Goal: Task Accomplishment & Management: Manage account settings

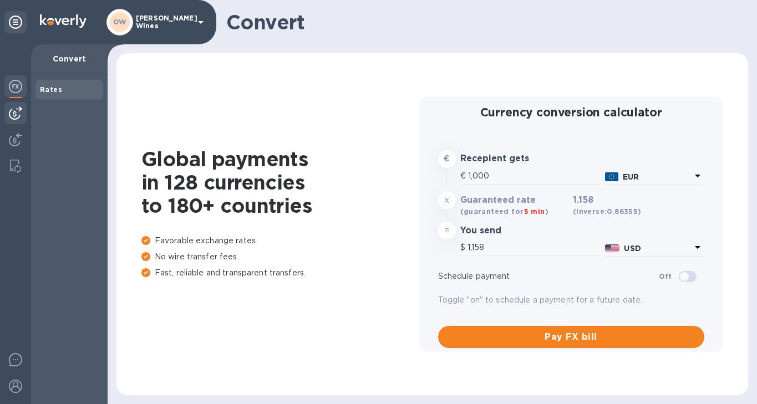
click at [14, 116] on img at bounding box center [15, 112] width 13 height 13
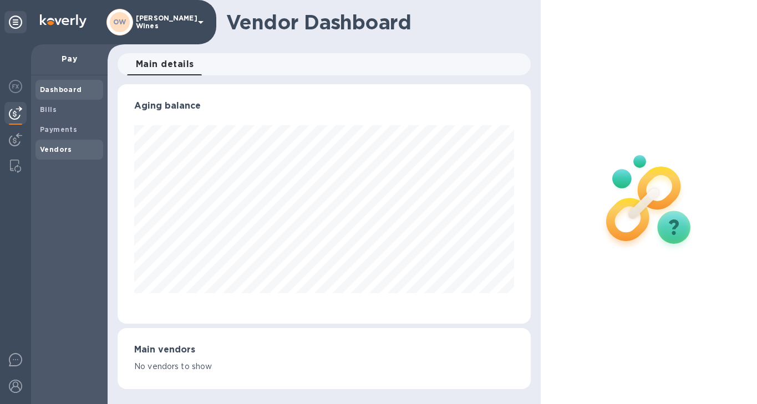
scroll to position [239, 413]
click at [48, 156] on div "Vendors" at bounding box center [69, 150] width 68 height 20
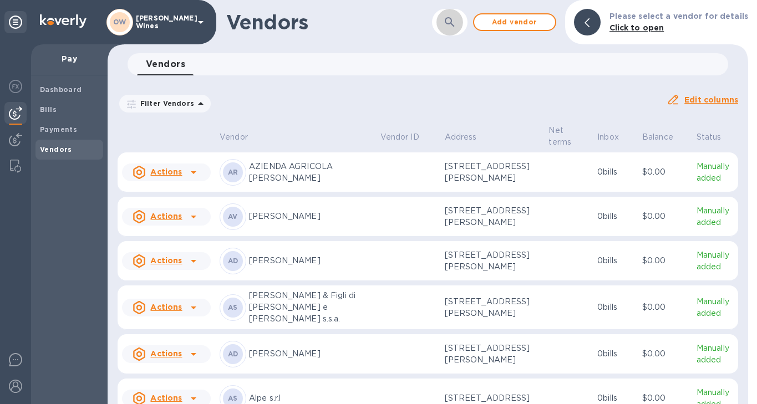
click at [451, 23] on icon "button" at bounding box center [449, 21] width 9 height 9
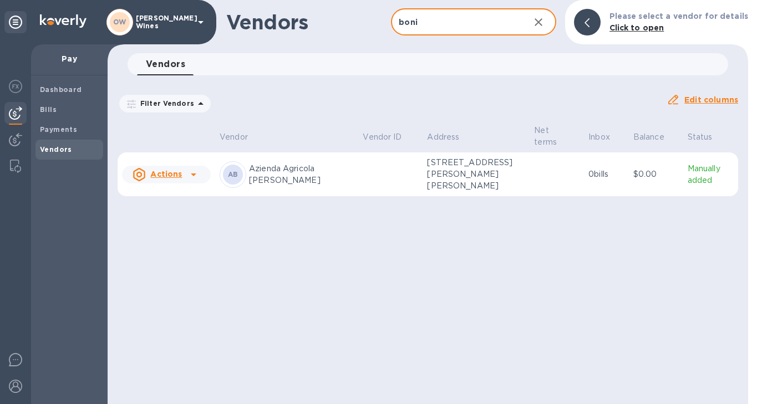
type input "boni"
click at [194, 168] on icon at bounding box center [193, 174] width 13 height 13
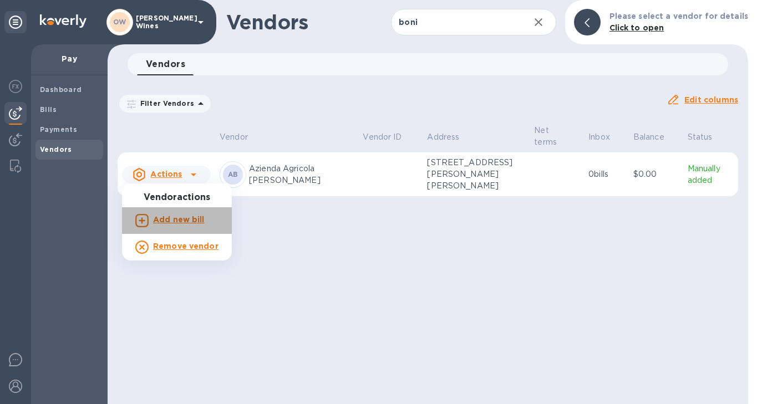
click at [186, 216] on b "Add new bill" at bounding box center [179, 219] width 52 height 9
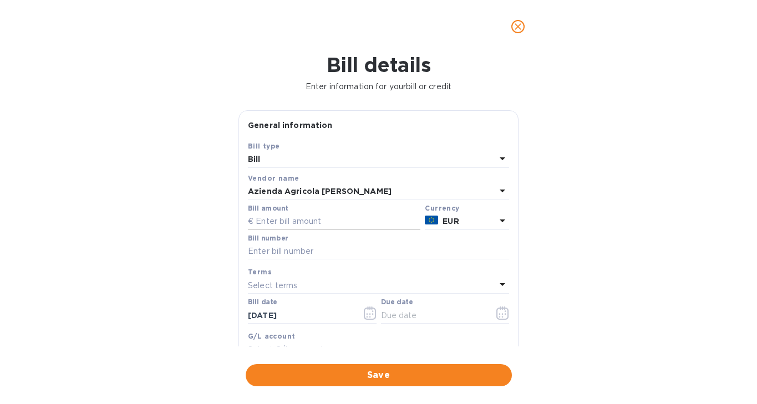
click at [283, 220] on input "text" at bounding box center [334, 221] width 172 height 17
type input "4,620"
click at [264, 254] on input "text" at bounding box center [378, 251] width 261 height 17
type input "40"
click at [292, 315] on input "[DATE]" at bounding box center [300, 315] width 105 height 17
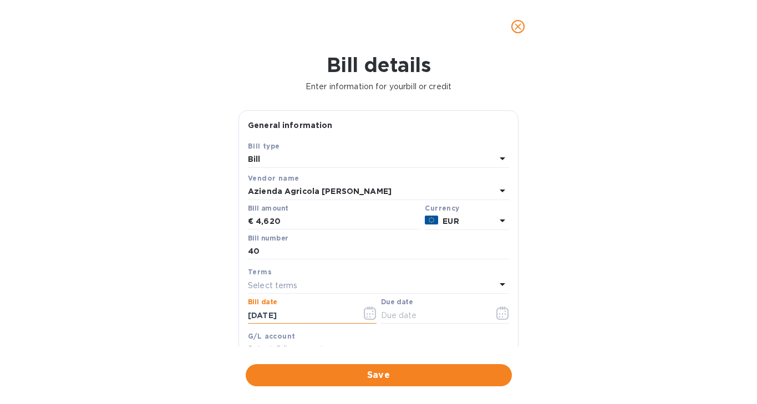
drag, startPoint x: 307, startPoint y: 315, endPoint x: 227, endPoint y: 307, distance: 80.3
click at [227, 307] on div "Bill details Enter information for your bill or credit General information Save…" at bounding box center [378, 228] width 757 height 351
type input "[DATE]"
click at [499, 318] on icon "button" at bounding box center [502, 313] width 13 height 13
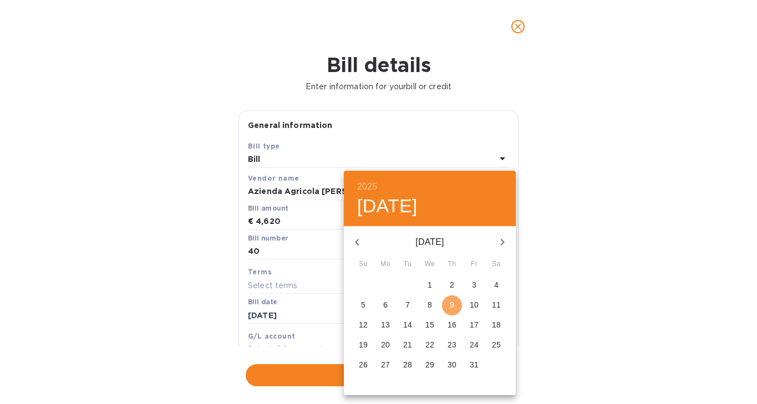
click at [452, 307] on p "9" at bounding box center [452, 304] width 4 height 11
type input "[DATE]"
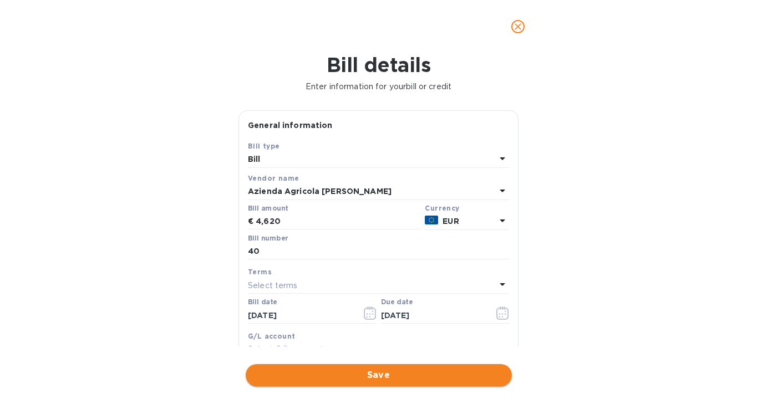
click at [420, 379] on span "Save" at bounding box center [378, 375] width 248 height 13
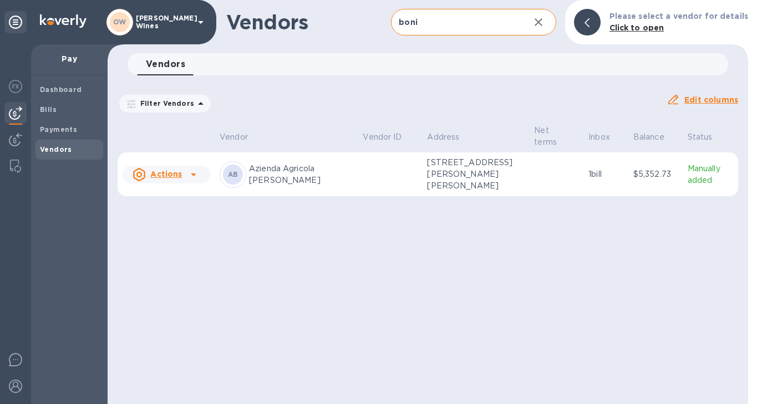
click at [436, 14] on input "boni" at bounding box center [455, 22] width 129 height 27
drag, startPoint x: 427, startPoint y: 25, endPoint x: 360, endPoint y: 25, distance: 67.6
click at [360, 25] on div "Vendors boni ​ Add vendor Please select a vendor for details Click to open" at bounding box center [428, 22] width 640 height 44
type input "caud"
click at [195, 176] on icon at bounding box center [193, 174] width 13 height 13
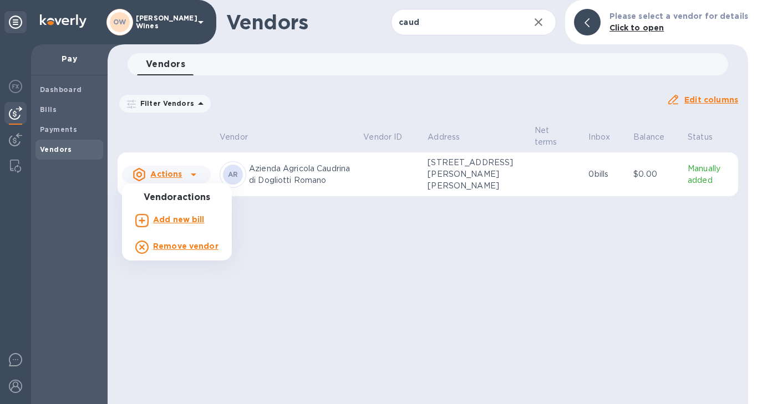
click at [181, 221] on b "Add new bill" at bounding box center [179, 219] width 52 height 9
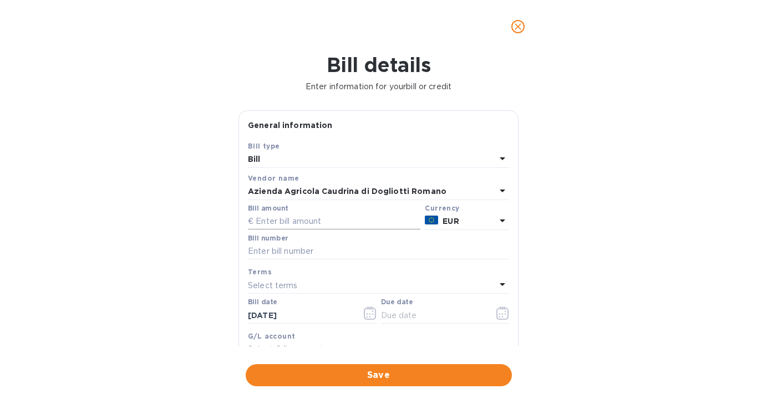
click at [303, 218] on input "text" at bounding box center [334, 221] width 172 height 17
type input "2,449.20"
click at [292, 250] on input "text" at bounding box center [378, 251] width 261 height 17
type input "195"
drag, startPoint x: 307, startPoint y: 317, endPoint x: 182, endPoint y: 316, distance: 124.7
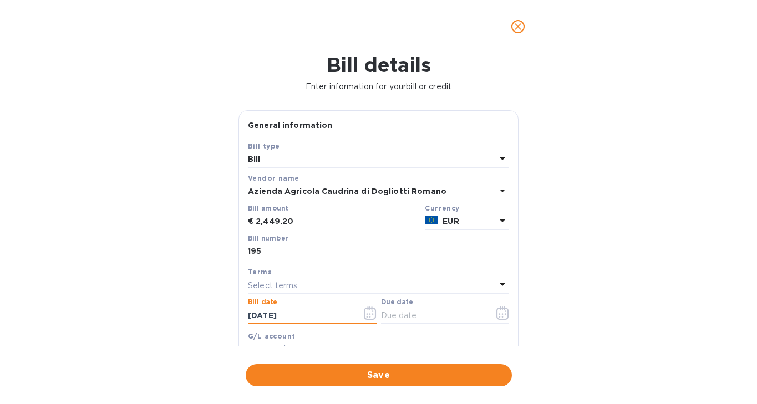
click at [182, 316] on div "Bill details Enter information for your bill or credit General information Save…" at bounding box center [378, 228] width 757 height 351
type input "[DATE]"
click at [499, 317] on icon "button" at bounding box center [502, 313] width 13 height 13
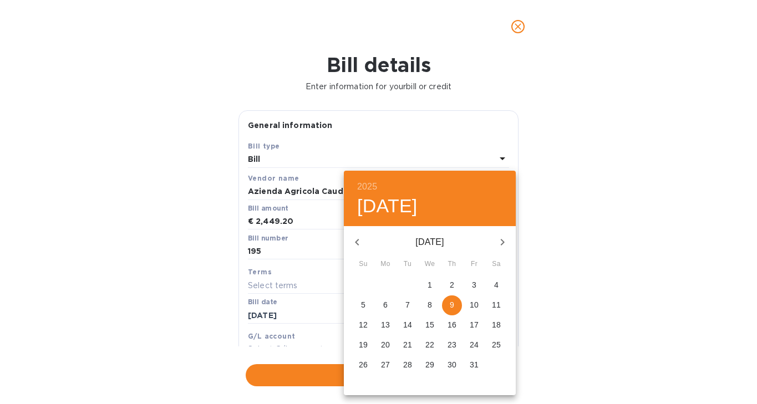
click at [339, 366] on div at bounding box center [378, 202] width 757 height 404
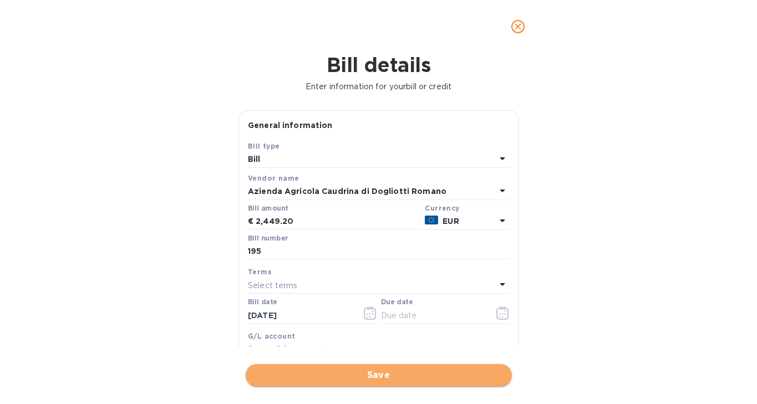
click at [334, 371] on span "Save" at bounding box center [378, 375] width 248 height 13
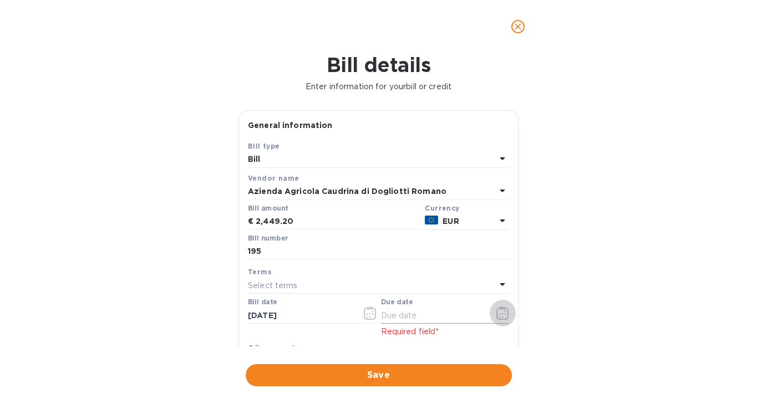
click at [497, 313] on icon "button" at bounding box center [502, 313] width 13 height 13
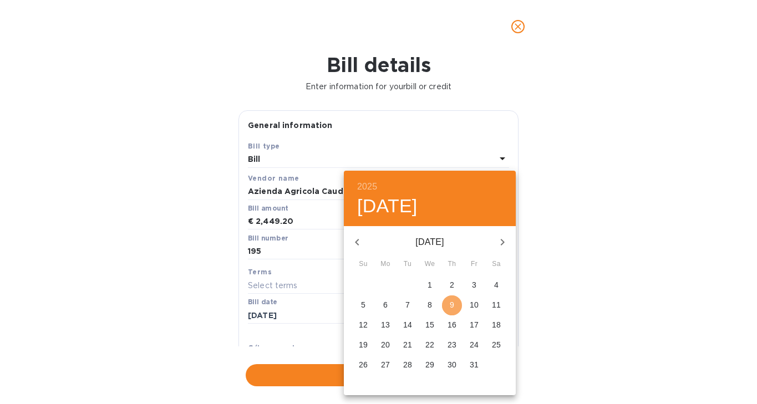
click at [453, 307] on p "9" at bounding box center [452, 304] width 4 height 11
type input "[DATE]"
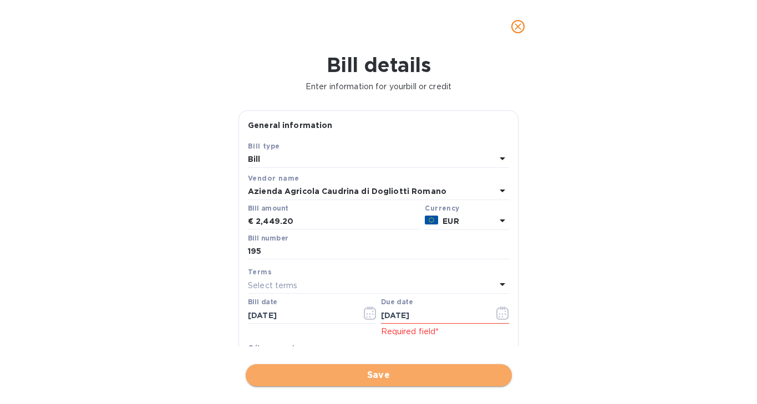
click at [388, 371] on span "Save" at bounding box center [378, 375] width 248 height 13
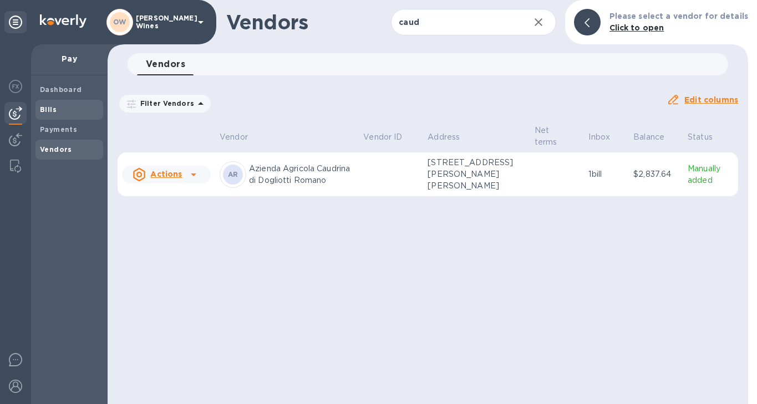
click at [51, 112] on b "Bills" at bounding box center [48, 109] width 17 height 8
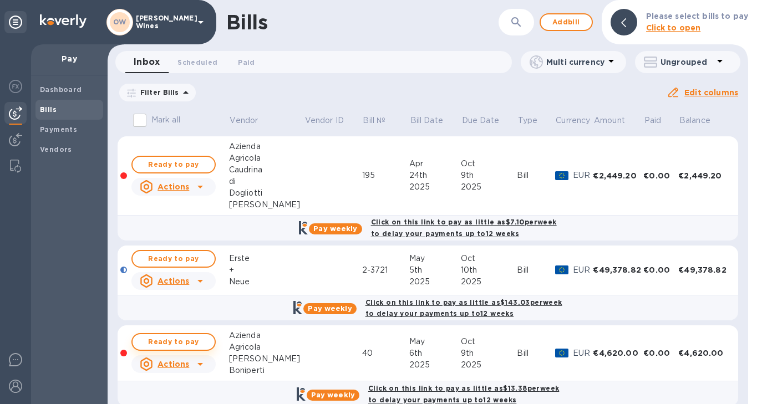
click at [175, 341] on span "Ready to pay" at bounding box center [173, 341] width 64 height 13
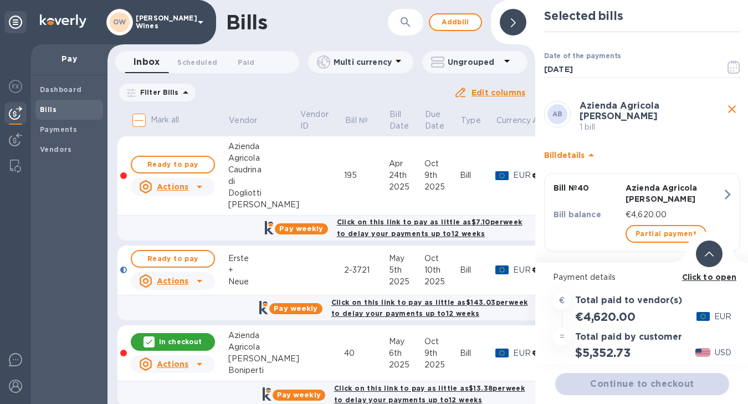
click at [720, 279] on b "Click to open" at bounding box center [709, 277] width 55 height 9
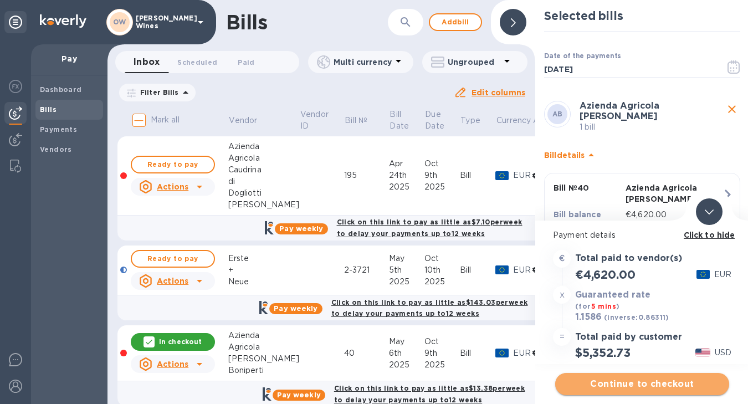
click at [649, 382] on span "Continue to checkout" at bounding box center [642, 384] width 156 height 13
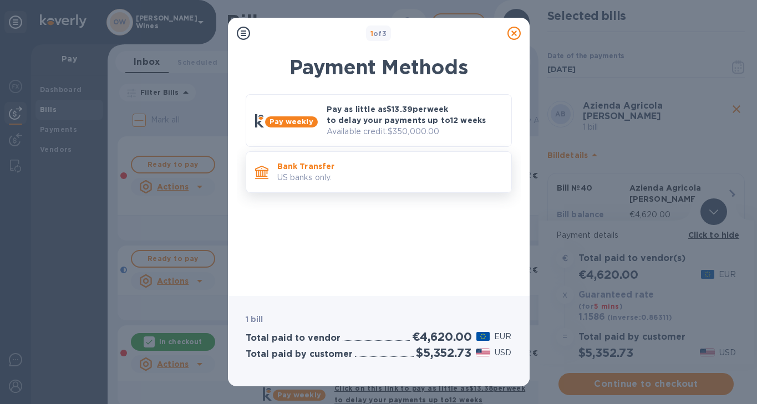
click at [351, 176] on p "US banks only." at bounding box center [389, 178] width 225 height 12
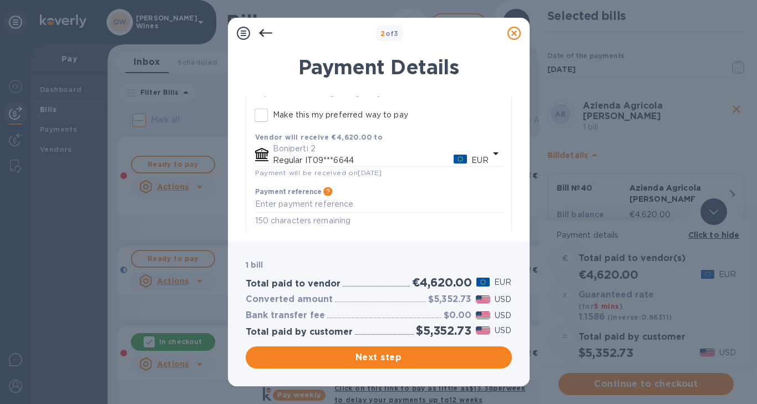
scroll to position [134, 0]
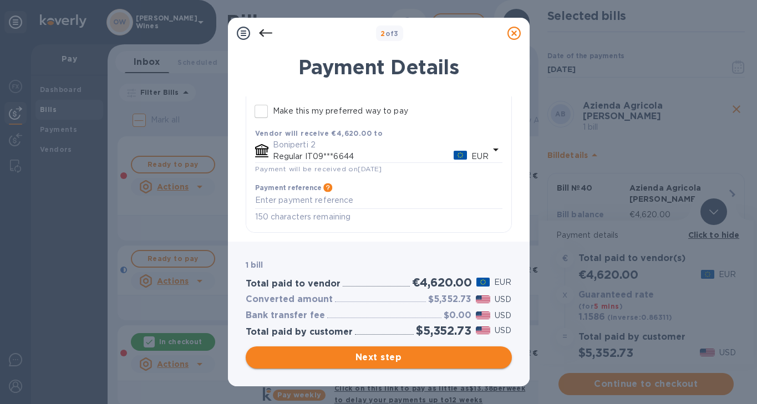
click at [450, 367] on button "Next step" at bounding box center [379, 357] width 266 height 22
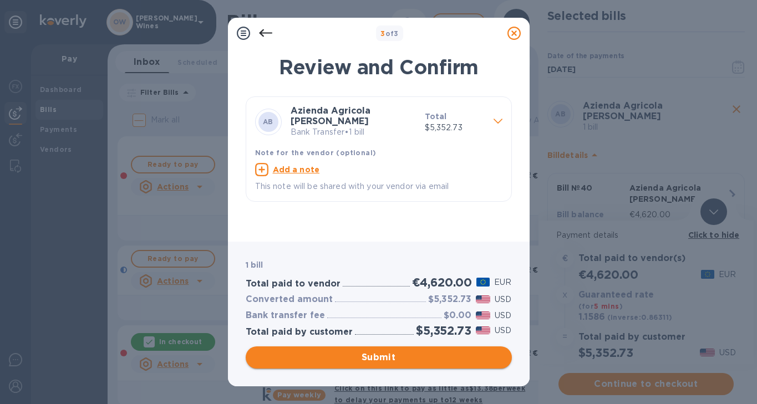
click at [411, 356] on span "Submit" at bounding box center [378, 357] width 248 height 13
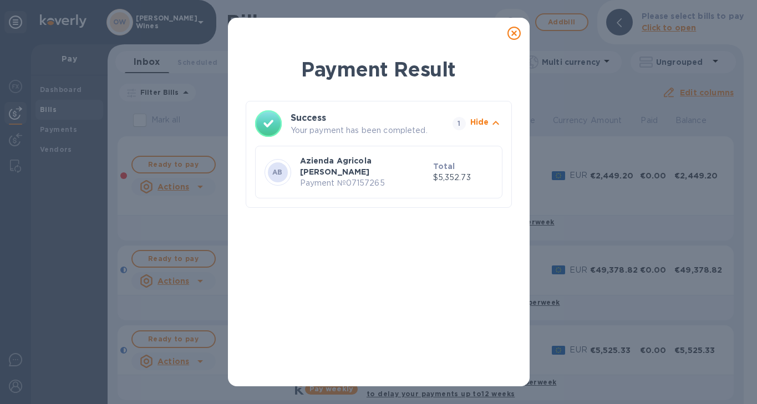
click at [514, 32] on icon at bounding box center [513, 33] width 13 height 13
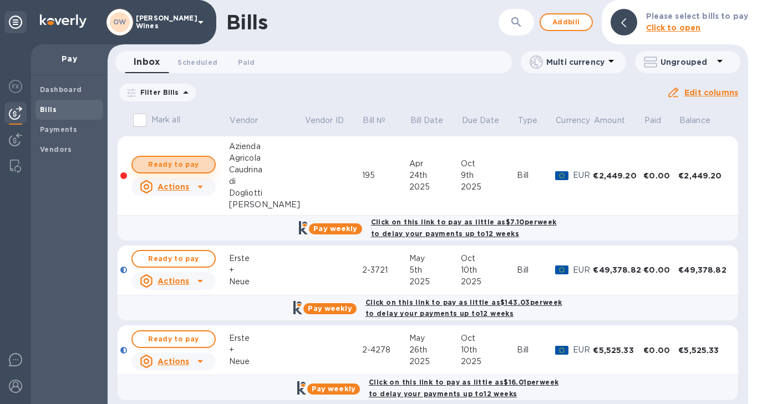
click at [179, 169] on span "Ready to pay" at bounding box center [173, 164] width 64 height 13
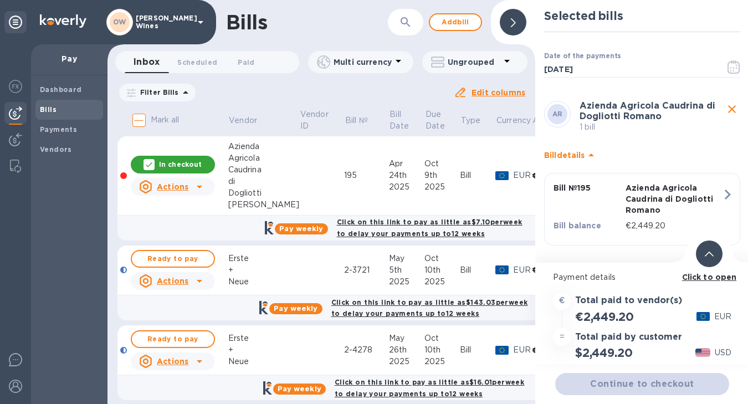
click at [699, 281] on b "Click to open" at bounding box center [709, 277] width 55 height 9
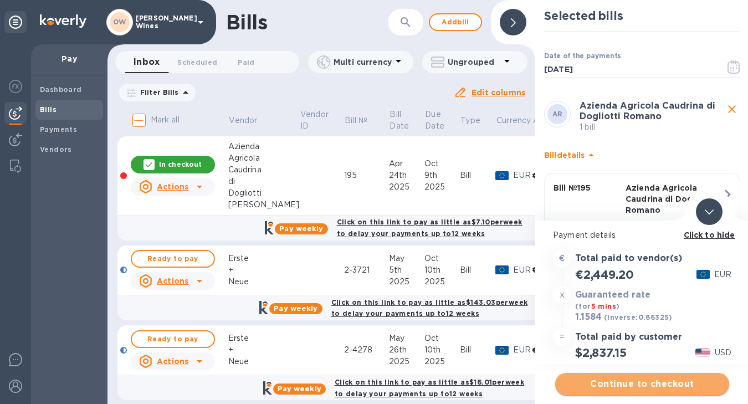
click at [654, 380] on span "Continue to checkout" at bounding box center [642, 384] width 156 height 13
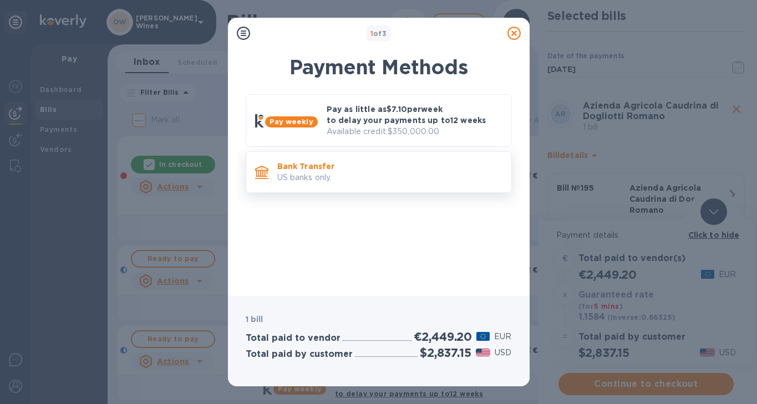
click at [322, 172] on p "US banks only." at bounding box center [389, 178] width 225 height 12
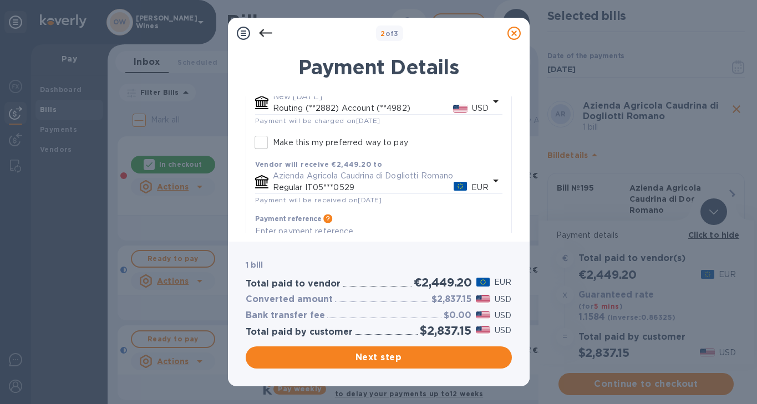
scroll to position [107, 0]
click at [452, 355] on span "Next step" at bounding box center [378, 357] width 248 height 13
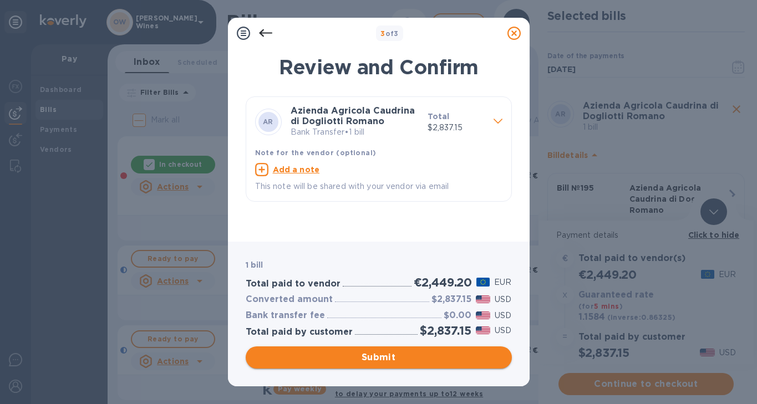
click at [399, 359] on span "Submit" at bounding box center [378, 357] width 248 height 13
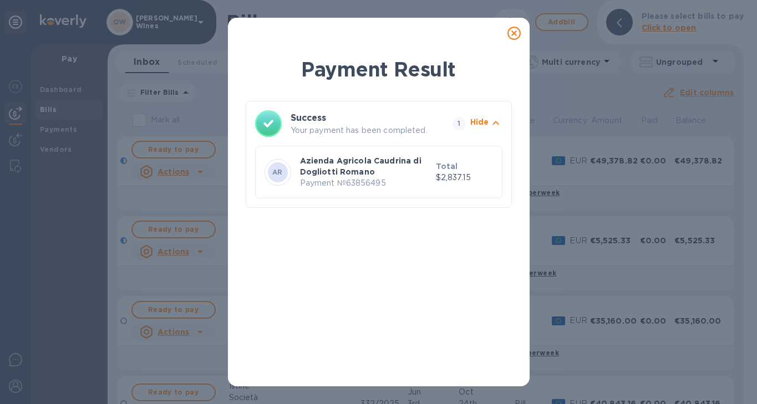
click at [516, 32] on icon at bounding box center [513, 33] width 13 height 13
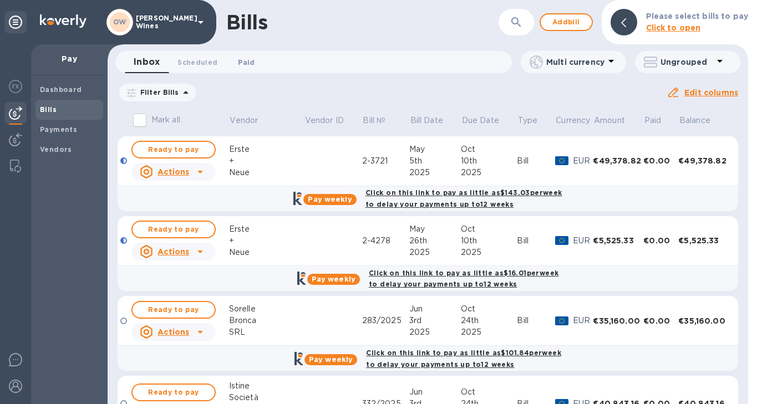
click at [244, 62] on span "Paid 0" at bounding box center [246, 63] width 17 height 12
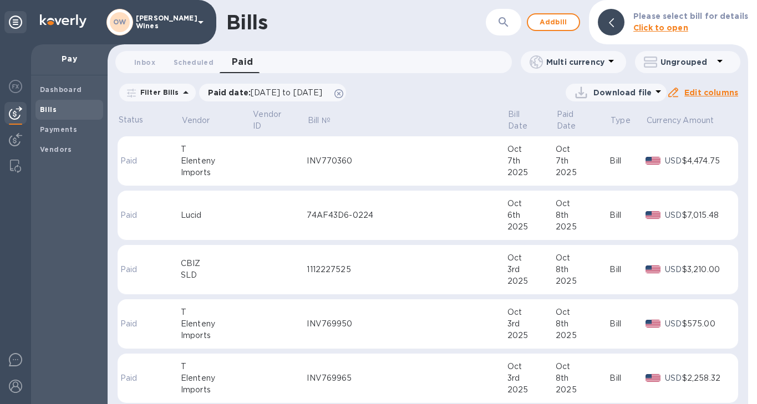
click at [604, 66] on icon at bounding box center [610, 60] width 13 height 13
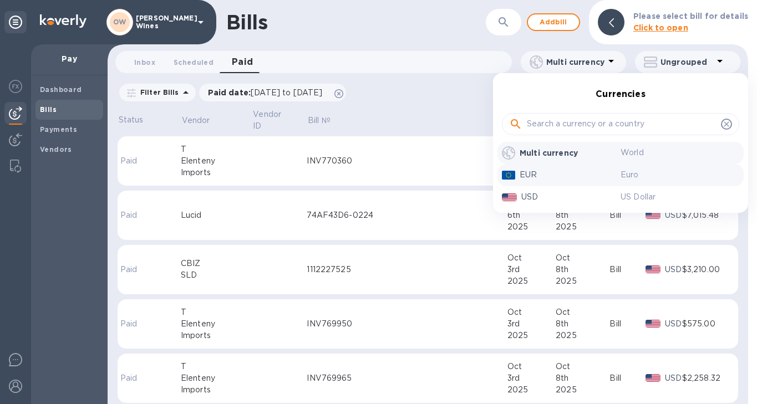
click at [540, 178] on p "EUR" at bounding box center [569, 175] width 101 height 12
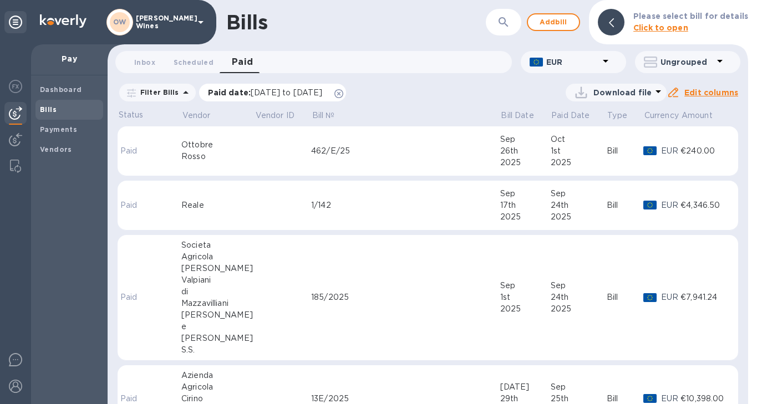
click at [328, 95] on p "Paid date : [DATE] to [DATE]" at bounding box center [268, 92] width 120 height 11
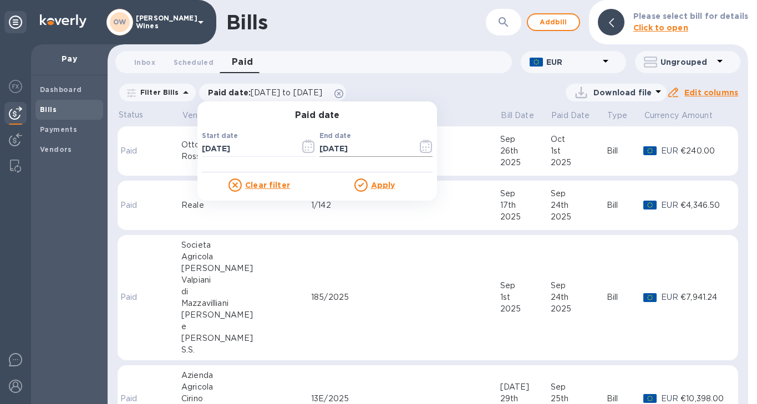
click at [420, 149] on icon "button" at bounding box center [426, 146] width 13 height 13
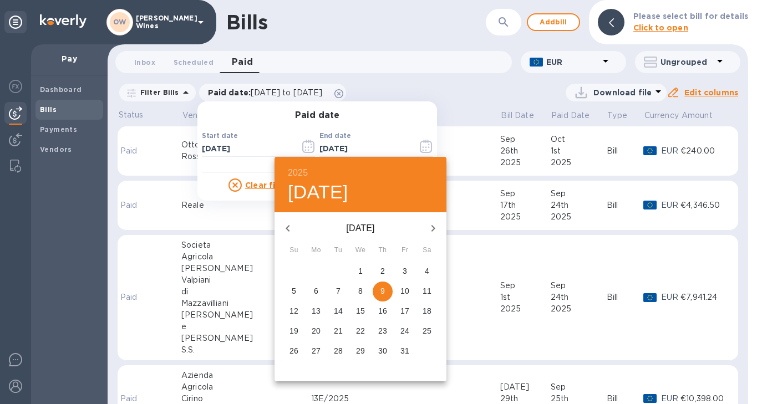
click at [402, 290] on p "10" at bounding box center [404, 291] width 9 height 11
type input "[DATE]"
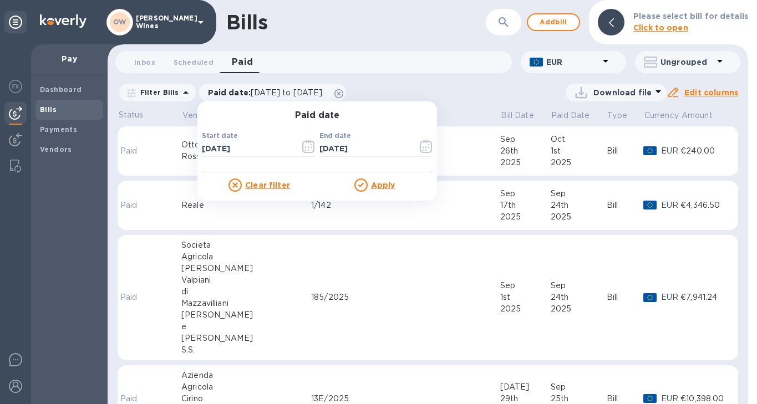
click at [376, 188] on u "Apply" at bounding box center [383, 185] width 24 height 9
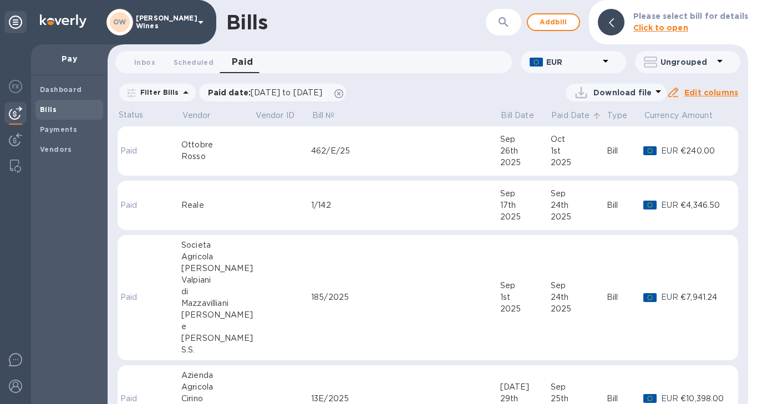
click at [562, 116] on p "Paid Date" at bounding box center [570, 116] width 38 height 12
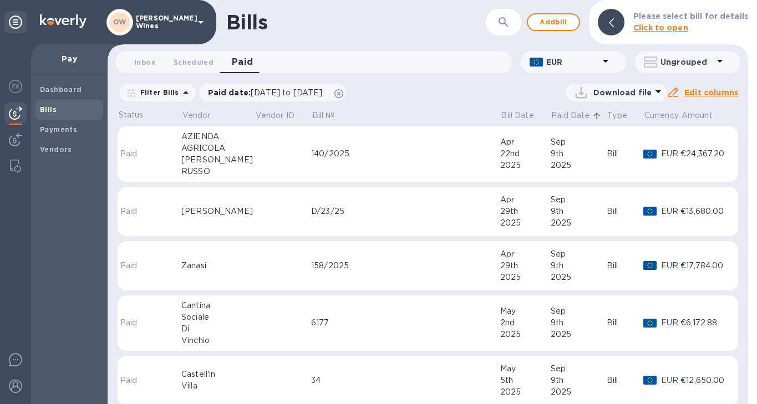
click at [562, 116] on p "Paid Date" at bounding box center [570, 116] width 38 height 12
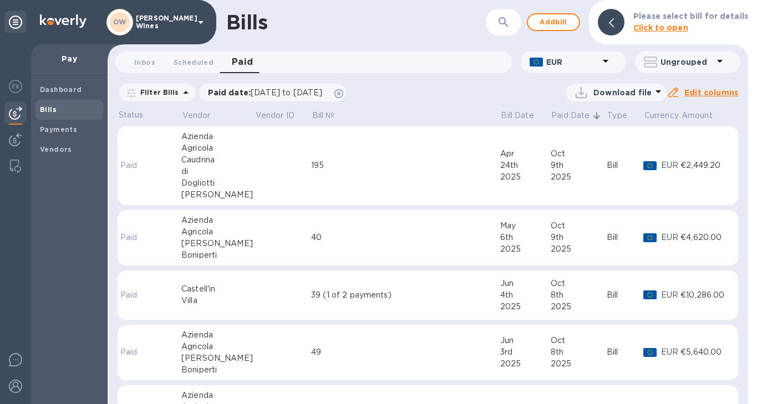
click at [342, 233] on div "40" at bounding box center [405, 238] width 189 height 12
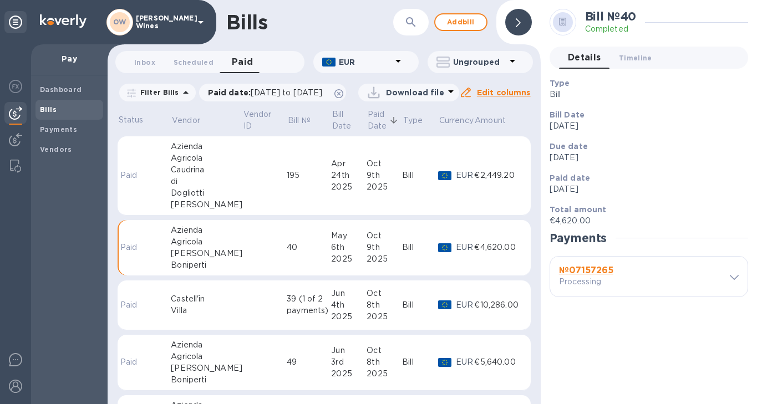
click at [603, 273] on b "№ 07157265" at bounding box center [586, 270] width 54 height 11
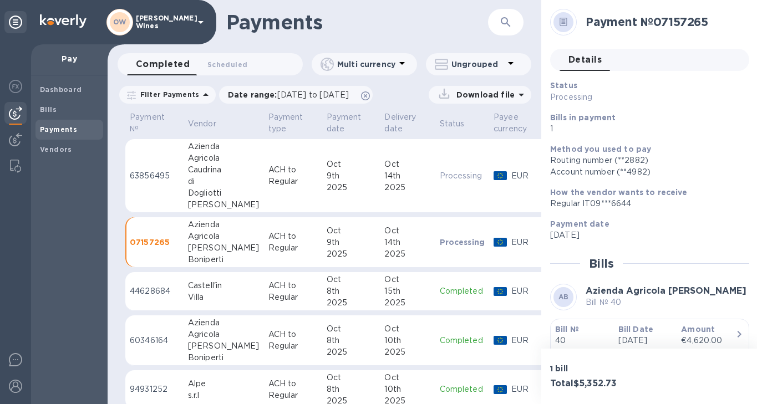
click at [567, 334] on b "Bill №" at bounding box center [567, 329] width 24 height 9
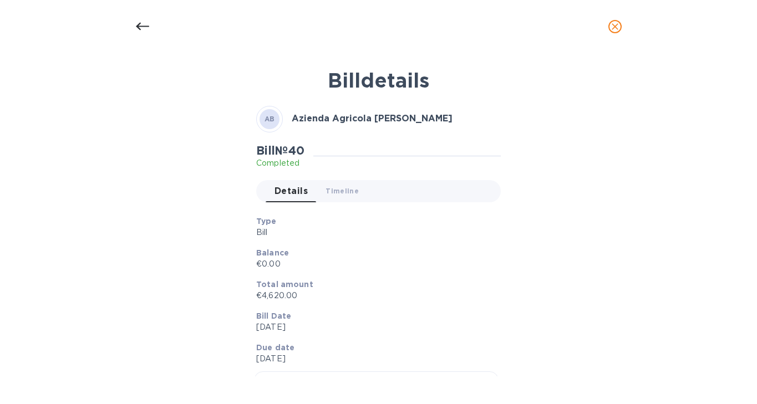
click at [140, 27] on icon at bounding box center [142, 26] width 13 height 13
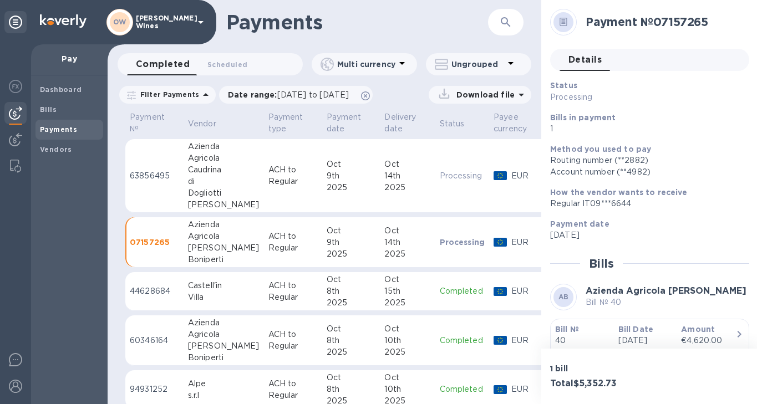
scroll to position [26, 0]
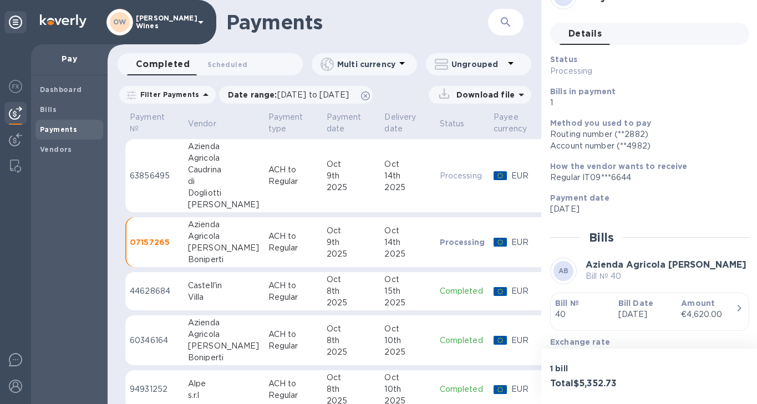
click at [222, 184] on div "di" at bounding box center [224, 182] width 72 height 12
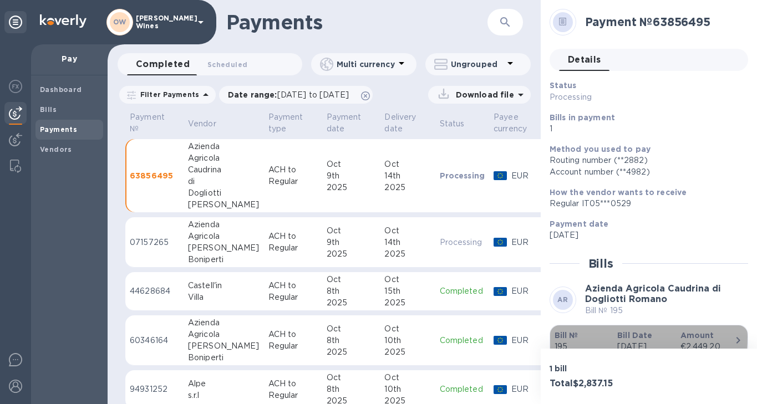
click at [570, 338] on b "Bill №" at bounding box center [566, 335] width 24 height 9
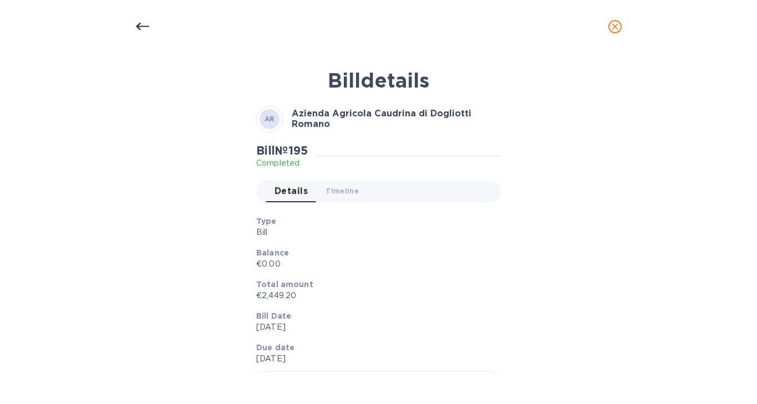
click at [140, 26] on icon at bounding box center [141, 27] width 13 height 8
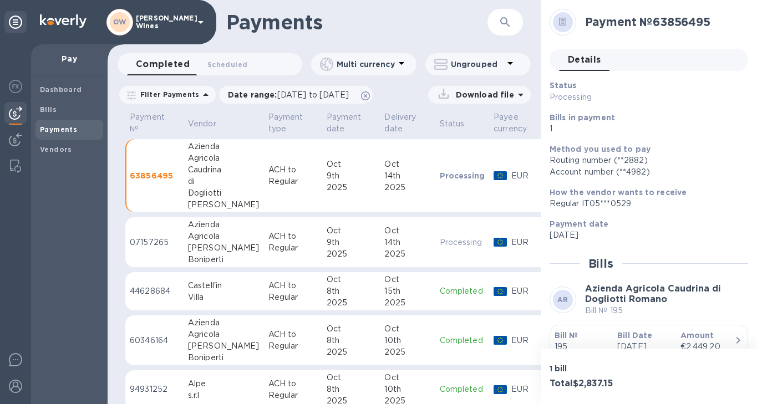
scroll to position [26, 0]
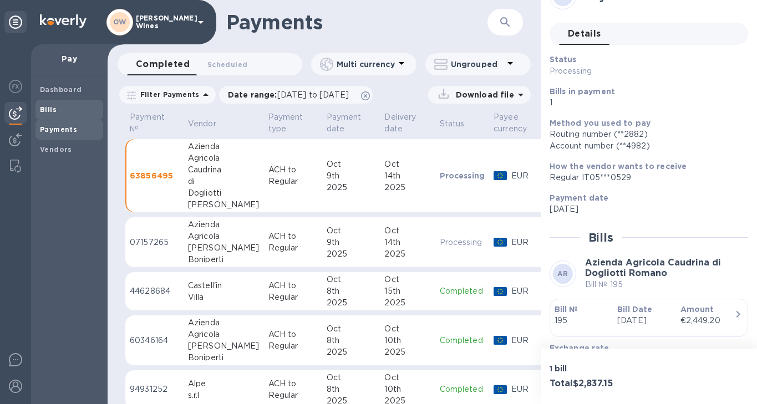
click at [68, 112] on span "Bills" at bounding box center [69, 109] width 59 height 11
